Goal: Task Accomplishment & Management: Use online tool/utility

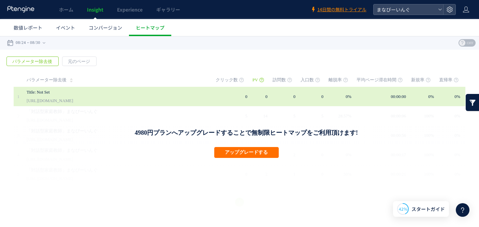
click at [216, 103] on td at bounding box center [211, 96] width 10 height 19
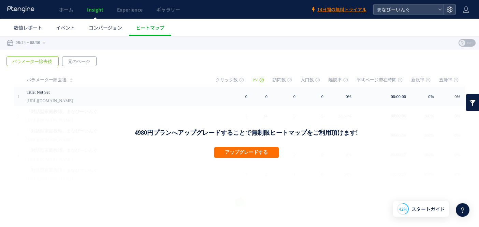
click at [77, 60] on span "元のページ" at bounding box center [78, 62] width 33 height 10
click at [39, 62] on span "パラメーター除去後" at bounding box center [32, 62] width 51 height 10
click at [91, 32] on div "ホーム Insight Experience ギャラリー 14日間の無料トライアル まなびーいんぐ 数値レポート イベント コンバージョン ヒートマップ スキ…" at bounding box center [239, 113] width 479 height 227
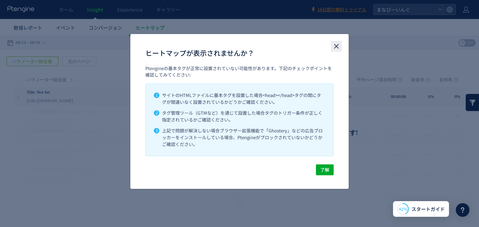
click at [340, 46] on icon "close" at bounding box center [336, 46] width 8 height 8
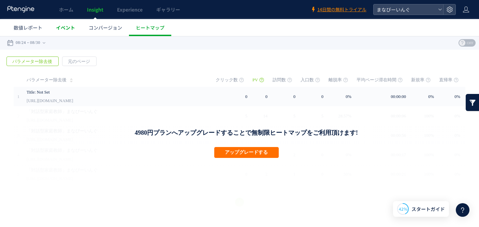
click at [65, 31] on link "イベント" at bounding box center [65, 27] width 33 height 17
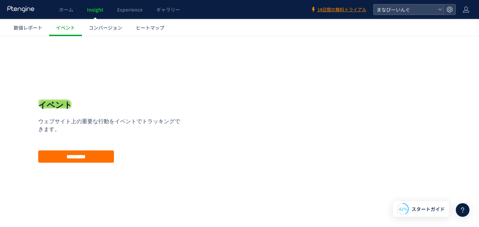
click at [102, 31] on link "コンバージョン" at bounding box center [105, 27] width 47 height 17
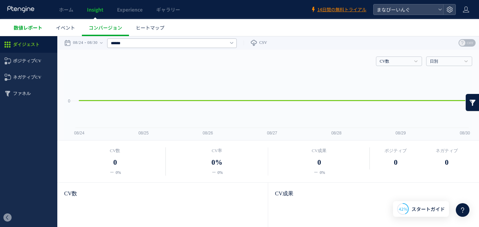
click at [28, 29] on span "数値レポート" at bounding box center [28, 27] width 29 height 7
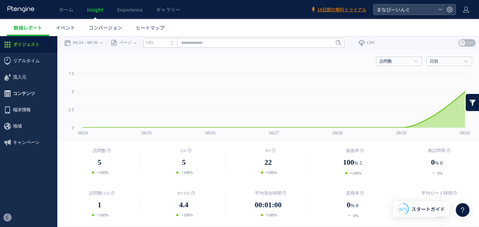
click at [29, 89] on span "コンテンツ" at bounding box center [24, 94] width 22 height 16
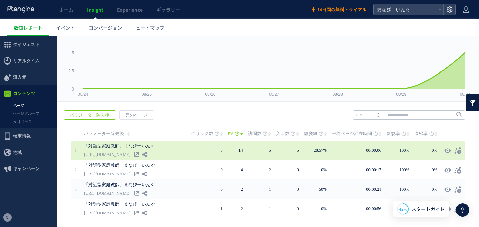
scroll to position [61, 0]
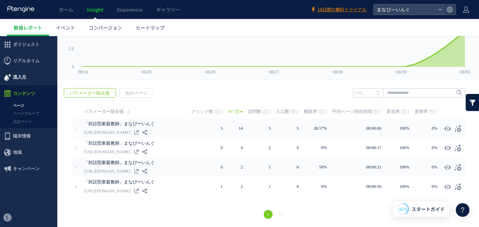
click at [26, 81] on span "流入元" at bounding box center [19, 77] width 13 height 16
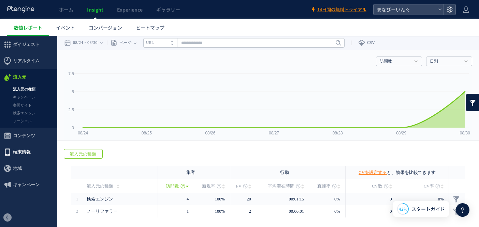
click at [17, 149] on span "端末情報" at bounding box center [22, 152] width 18 height 16
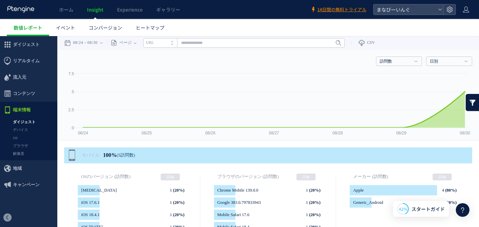
click at [14, 167] on span "地域" at bounding box center [17, 169] width 9 height 16
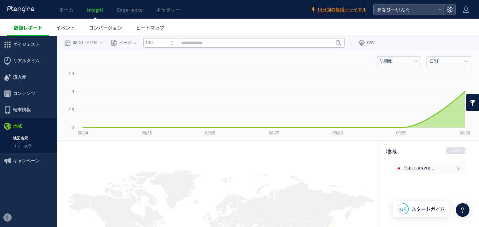
click at [33, 34] on link "数値レポート" at bounding box center [28, 27] width 42 height 17
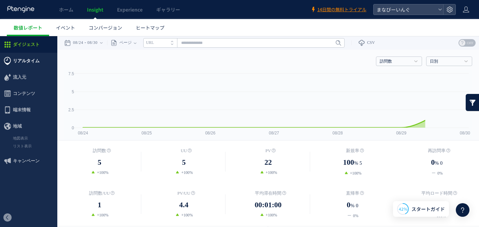
click at [28, 61] on span "リアルタイム" at bounding box center [26, 61] width 27 height 16
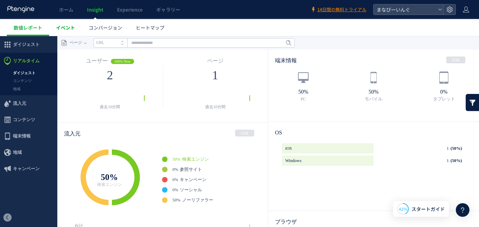
click at [61, 31] on span "イベント" at bounding box center [65, 27] width 19 height 7
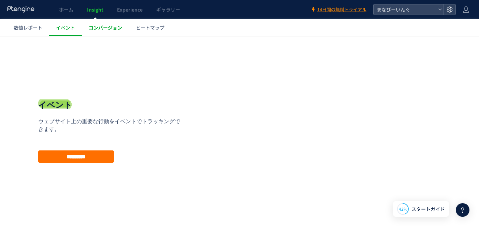
click at [94, 30] on span "コンバージョン" at bounding box center [105, 27] width 33 height 7
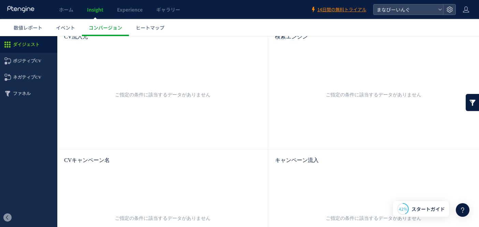
scroll to position [327, 0]
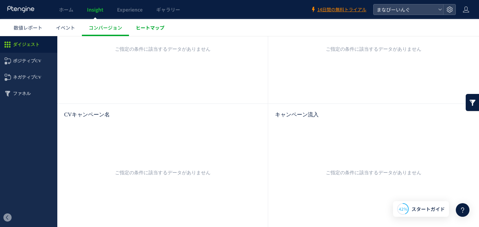
click at [134, 32] on link "ヒートマップ" at bounding box center [150, 27] width 42 height 17
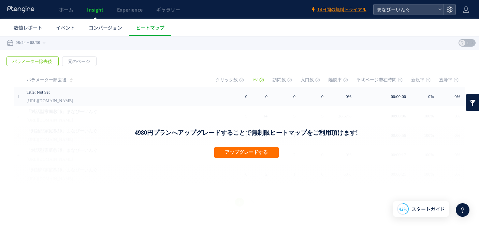
click at [460, 215] on div at bounding box center [463, 211] width 14 height 14
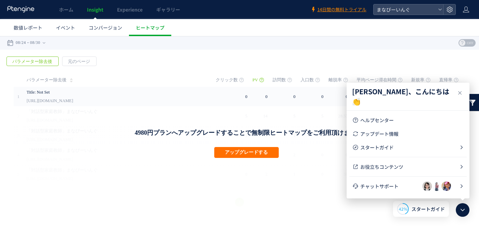
click at [308, 215] on div "4980円プランへアップグレードすることで無制限ヒートマップをご利用頂けます! アップグレードする" at bounding box center [246, 161] width 465 height 111
click at [85, 64] on span "元のページ" at bounding box center [78, 62] width 33 height 10
click at [49, 68] on div "戻る パラメーター除去後 元のページ ページグループ 実装" at bounding box center [239, 191] width 479 height 283
click at [49, 60] on span "パラメーター除去後" at bounding box center [32, 62] width 51 height 10
click at [114, 28] on span "コンバージョン" at bounding box center [105, 27] width 33 height 7
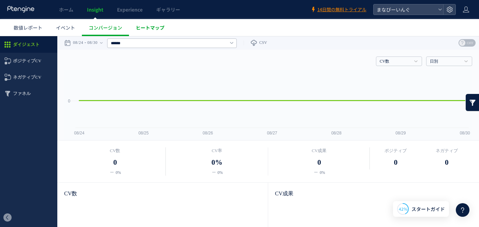
click at [164, 21] on link "ヒートマップ" at bounding box center [150, 27] width 42 height 17
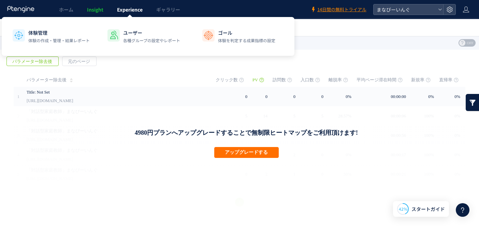
click at [130, 9] on span "Experience" at bounding box center [130, 9] width 26 height 7
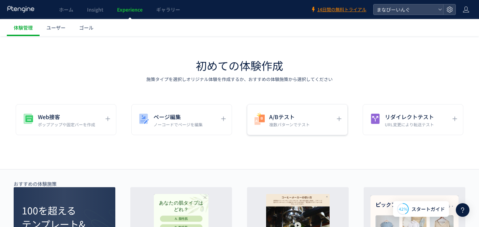
click at [307, 126] on p "複数パターンでテスト" at bounding box center [289, 125] width 41 height 6
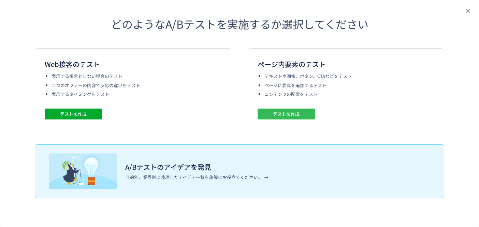
click at [297, 114] on span "テストを作成" at bounding box center [286, 114] width 27 height 11
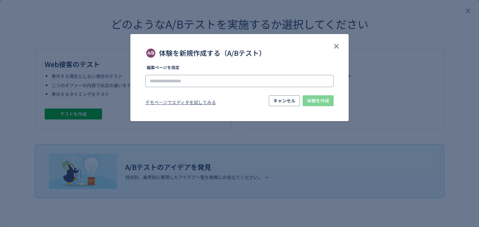
click at [261, 76] on input "体験を新規作成する（A/Bテスト）" at bounding box center [239, 81] width 188 height 12
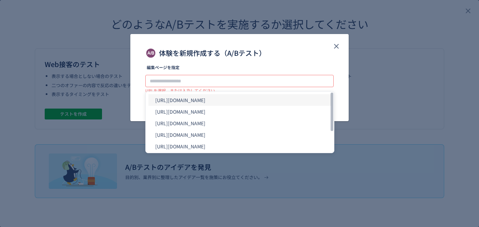
click at [224, 103] on li "[URL][DOMAIN_NAME]" at bounding box center [239, 100] width 183 height 12
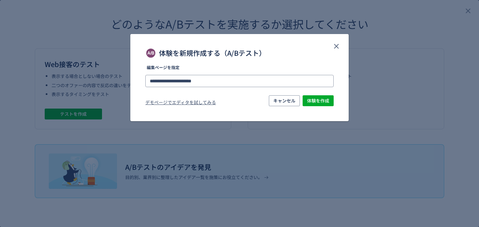
click at [230, 83] on input "**********" at bounding box center [239, 81] width 188 height 12
type input "**********"
click at [327, 104] on span "体験を作成" at bounding box center [318, 101] width 22 height 11
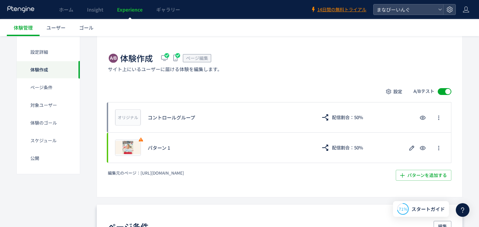
scroll to position [123, 0]
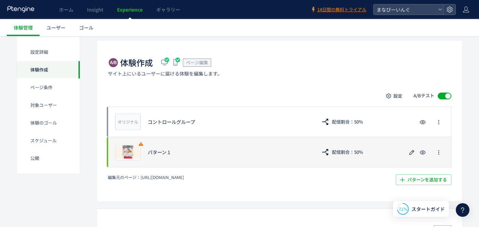
click at [216, 158] on div "プレビュー パターン 1 配信割合：50%" at bounding box center [279, 152] width 343 height 31
click at [410, 153] on icon "button" at bounding box center [412, 153] width 8 height 8
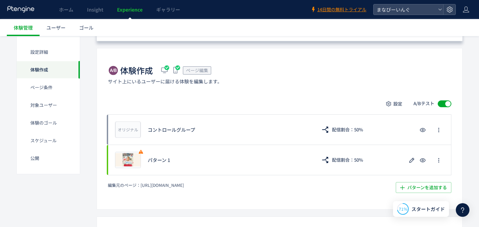
scroll to position [117, 0]
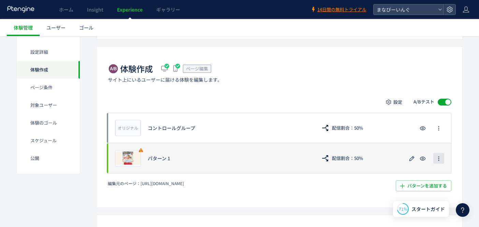
click at [439, 158] on icon "button" at bounding box center [438, 158] width 5 height 5
drag, startPoint x: 414, startPoint y: 163, endPoint x: 368, endPoint y: 168, distance: 46.4
click at [368, 170] on div "プレビュー パターン 1 配信割合：50%" at bounding box center [279, 158] width 343 height 31
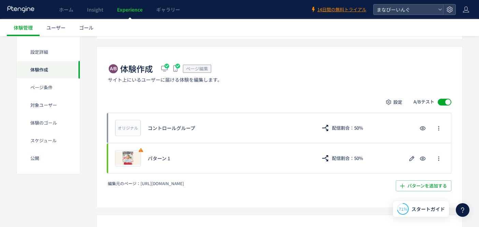
click at [204, 72] on span "ページ編集" at bounding box center [197, 68] width 22 height 6
click at [393, 108] on div "設定 A/Bテスト オリジナル プレビュー コントロールグループ 配信割合：50% プレビュー パターン 1 配信割合：50% 削除の確認 キャンセル 削除 …" at bounding box center [279, 144] width 343 height 95
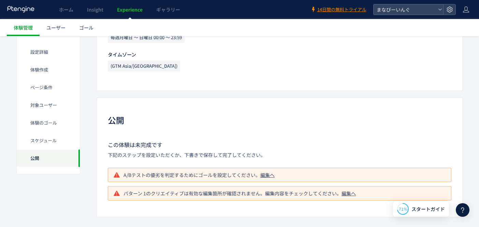
scroll to position [704, 0]
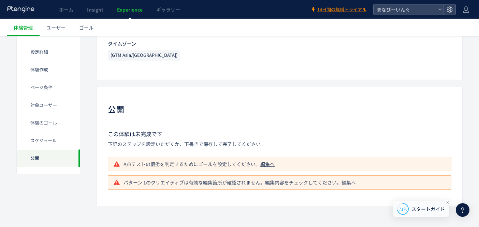
click at [422, 212] on span "スタートガイド" at bounding box center [427, 209] width 33 height 7
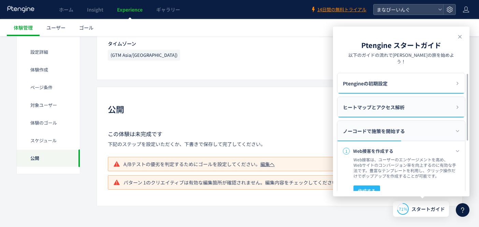
click at [419, 107] on div "ヒートマップとアクセス解析" at bounding box center [401, 107] width 128 height 20
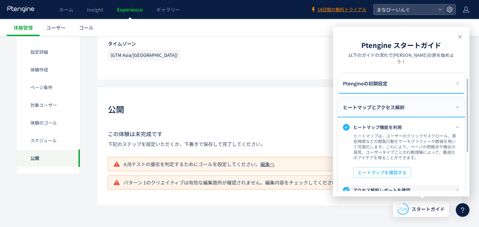
scroll to position [33, 0]
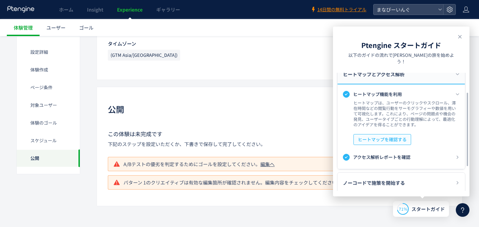
click at [402, 137] on span "ヒートマップを確認する" at bounding box center [382, 139] width 49 height 11
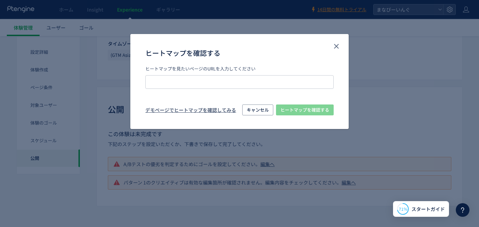
type input "**********"
click at [308, 107] on span "ヒートマップを確認する" at bounding box center [304, 110] width 49 height 11
